Goal: Navigation & Orientation: Find specific page/section

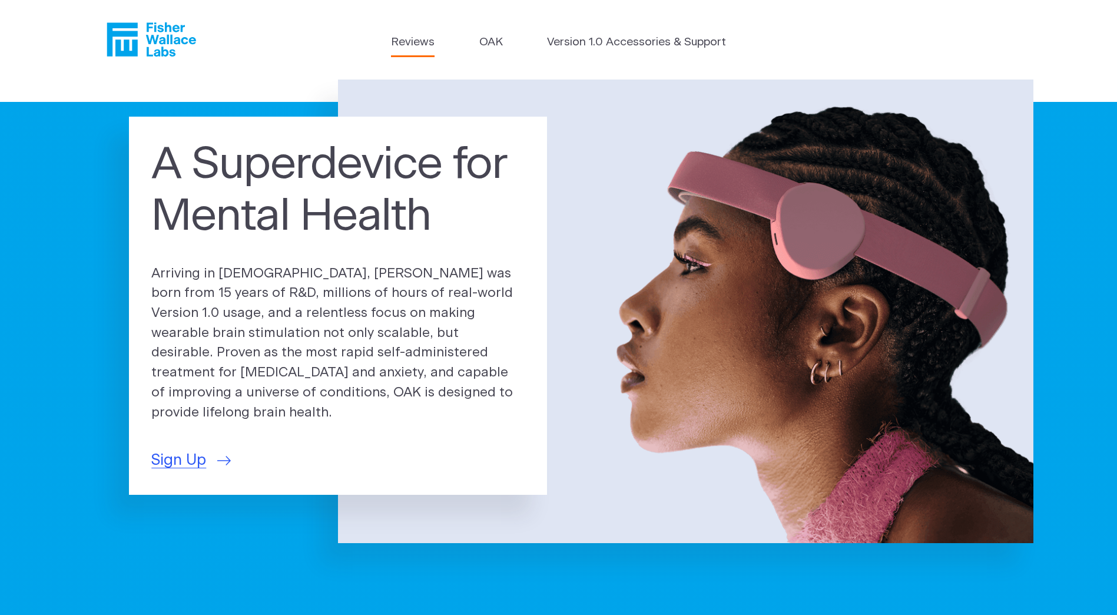
click at [409, 49] on link "Reviews" at bounding box center [413, 42] width 44 height 17
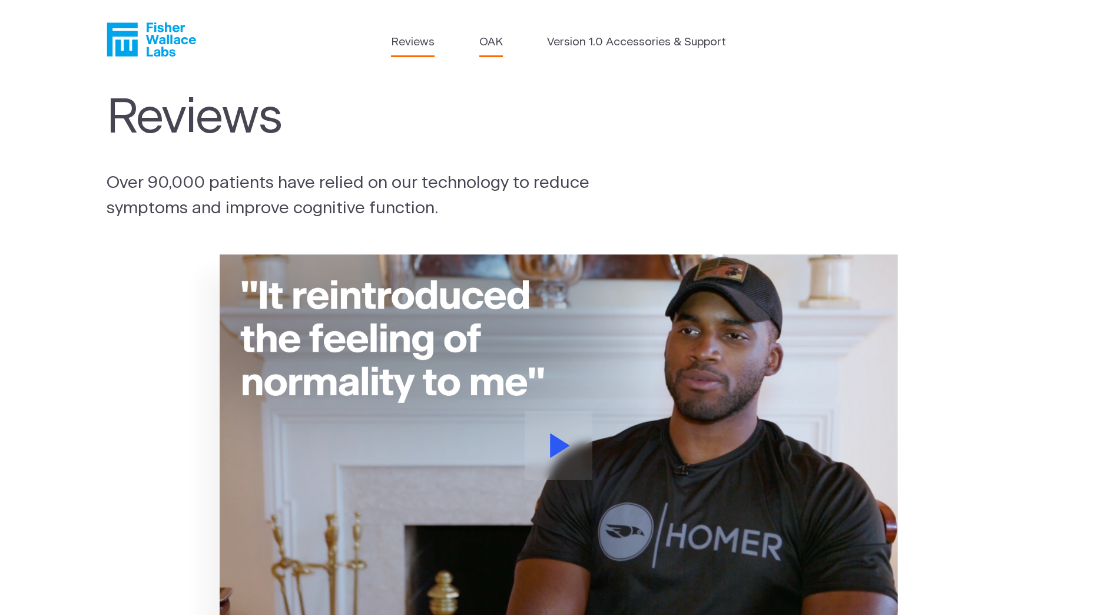
click at [500, 44] on link "OAK" at bounding box center [491, 42] width 24 height 17
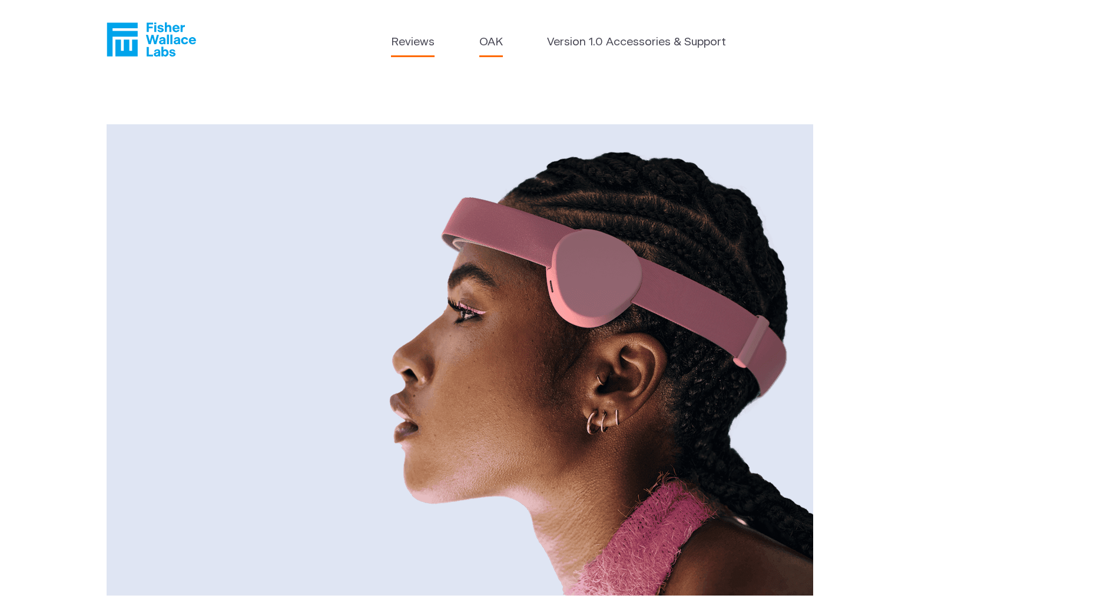
click at [399, 39] on link "Reviews" at bounding box center [413, 42] width 44 height 17
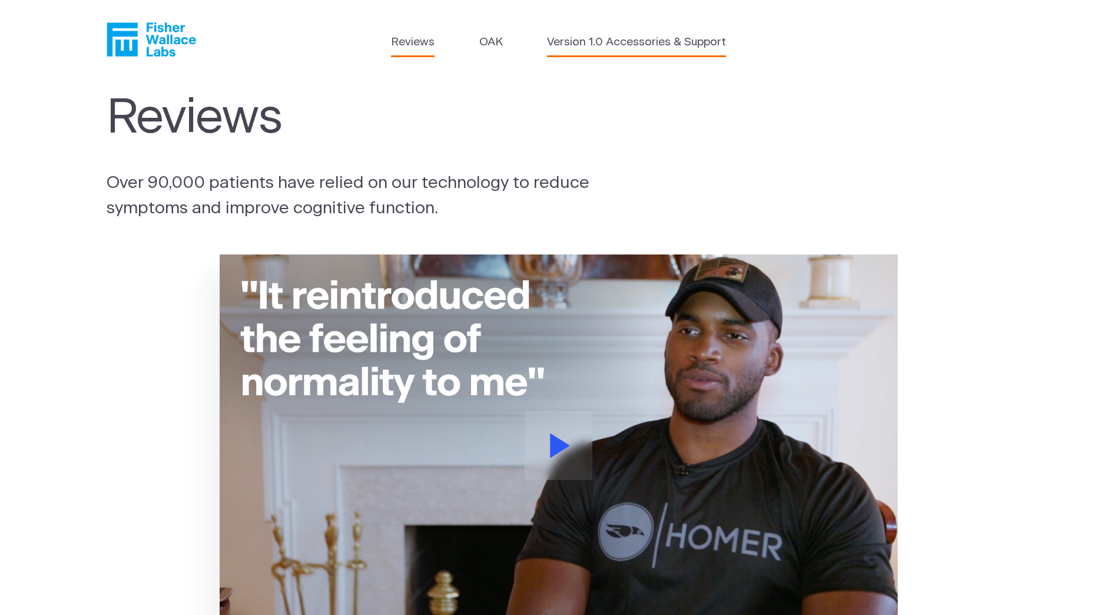
click at [594, 38] on link "Version 1.0 Accessories & Support" at bounding box center [636, 42] width 179 height 17
